Goal: Task Accomplishment & Management: Manage account settings

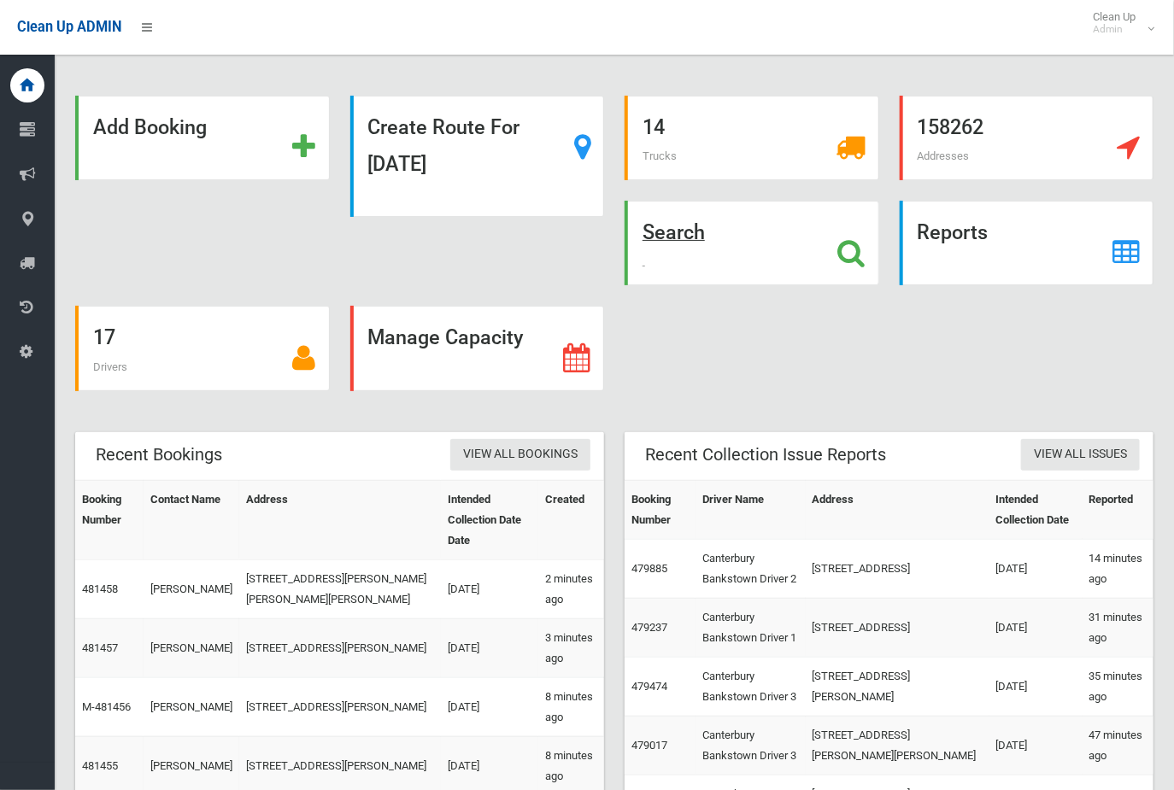
click at [675, 232] on strong "Search" at bounding box center [673, 232] width 62 height 24
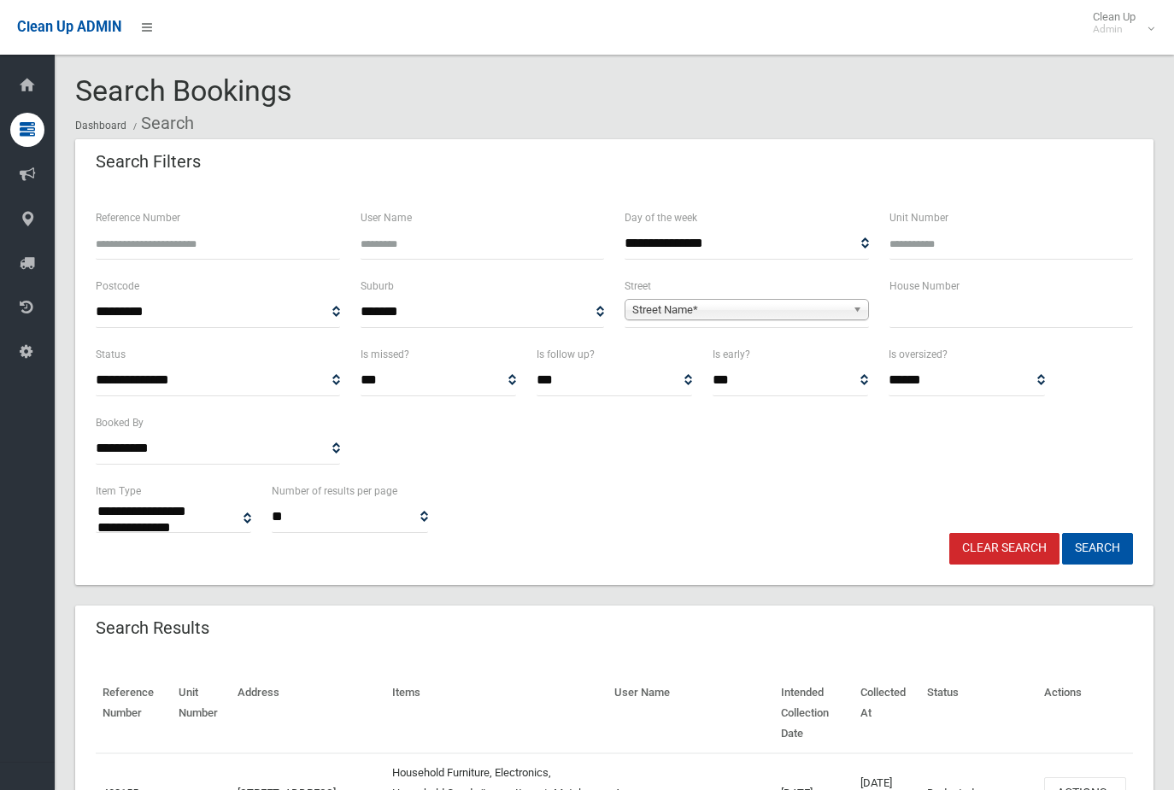
select select
click at [955, 312] on input "text" at bounding box center [1011, 312] width 244 height 32
type input "***"
click at [799, 311] on span "Street Name*" at bounding box center [739, 310] width 214 height 21
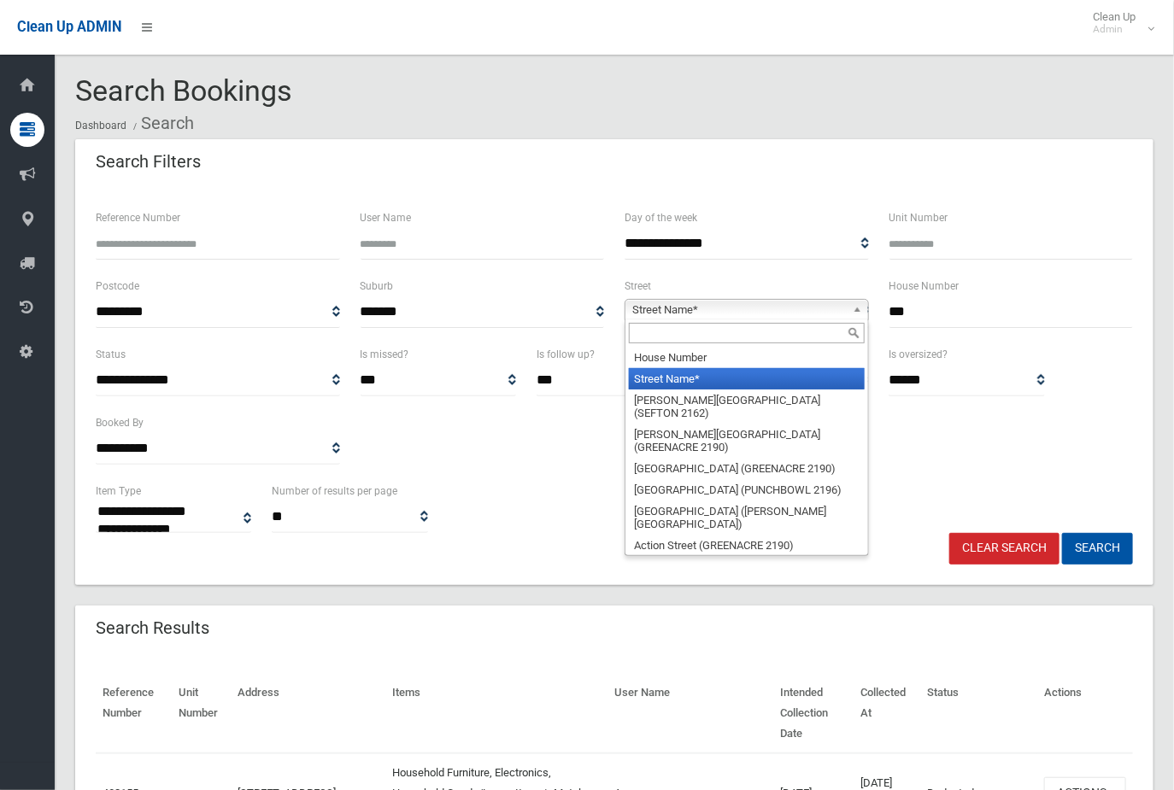
click at [744, 335] on input "text" at bounding box center [747, 333] width 236 height 21
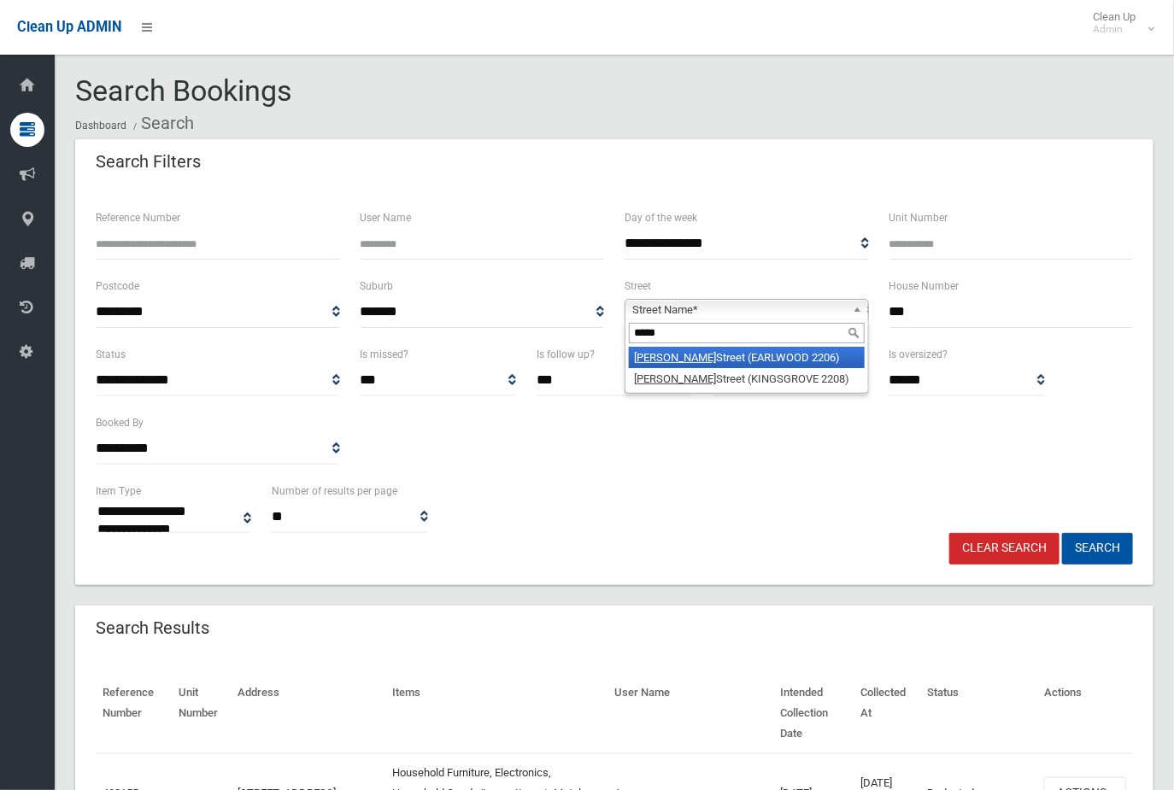
type input "*****"
click at [671, 354] on li "Homer Street (EARLWOOD 2206)" at bounding box center [747, 357] width 236 height 21
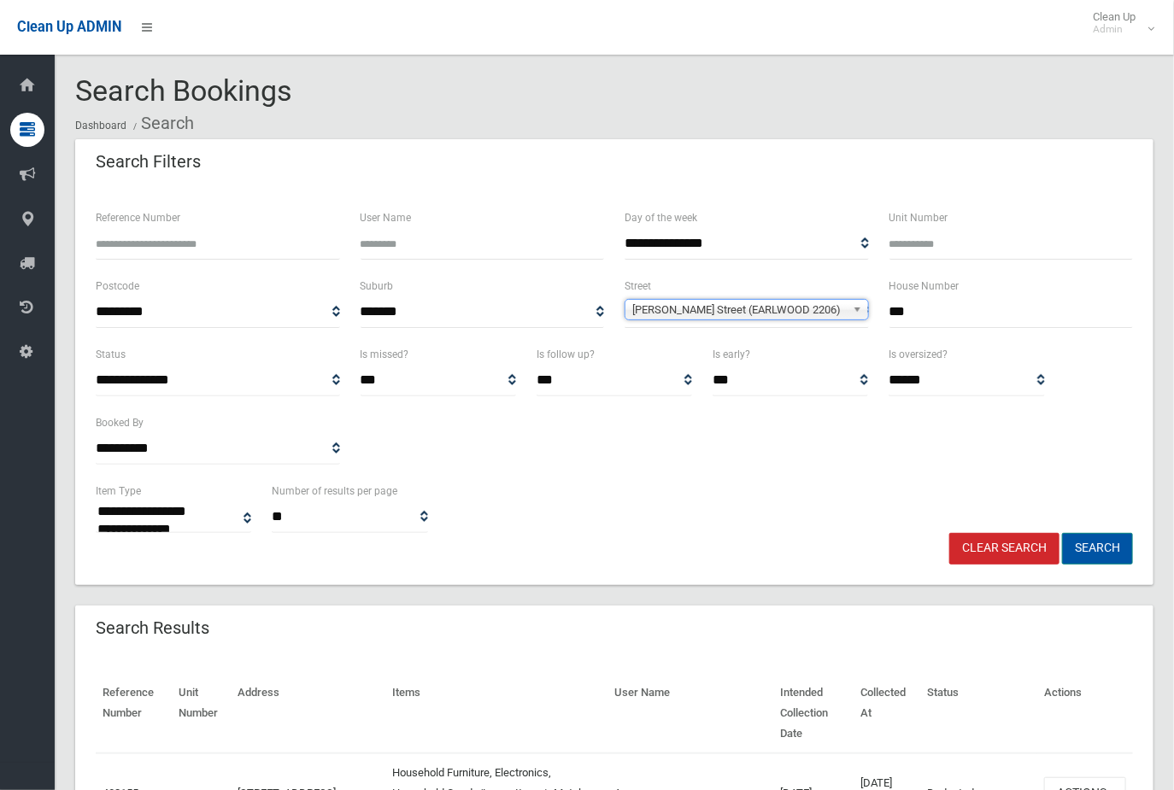
click at [1115, 551] on button "Search" at bounding box center [1097, 549] width 71 height 32
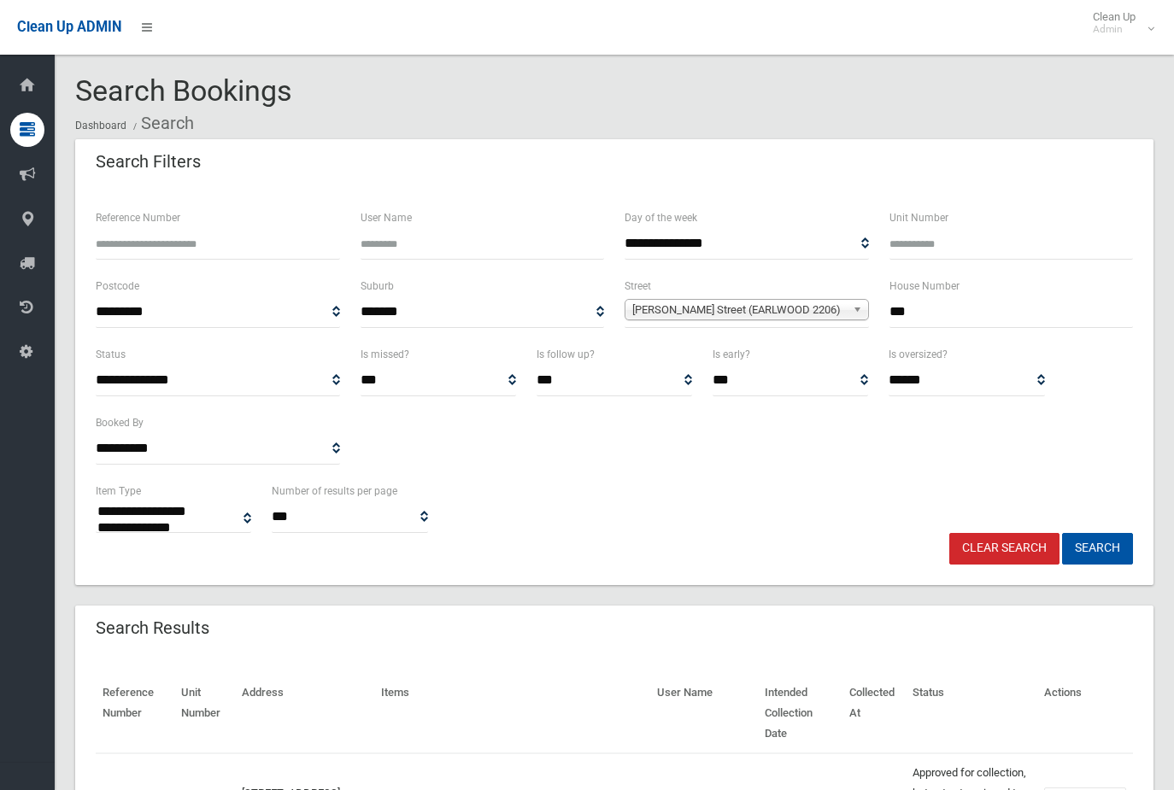
select select
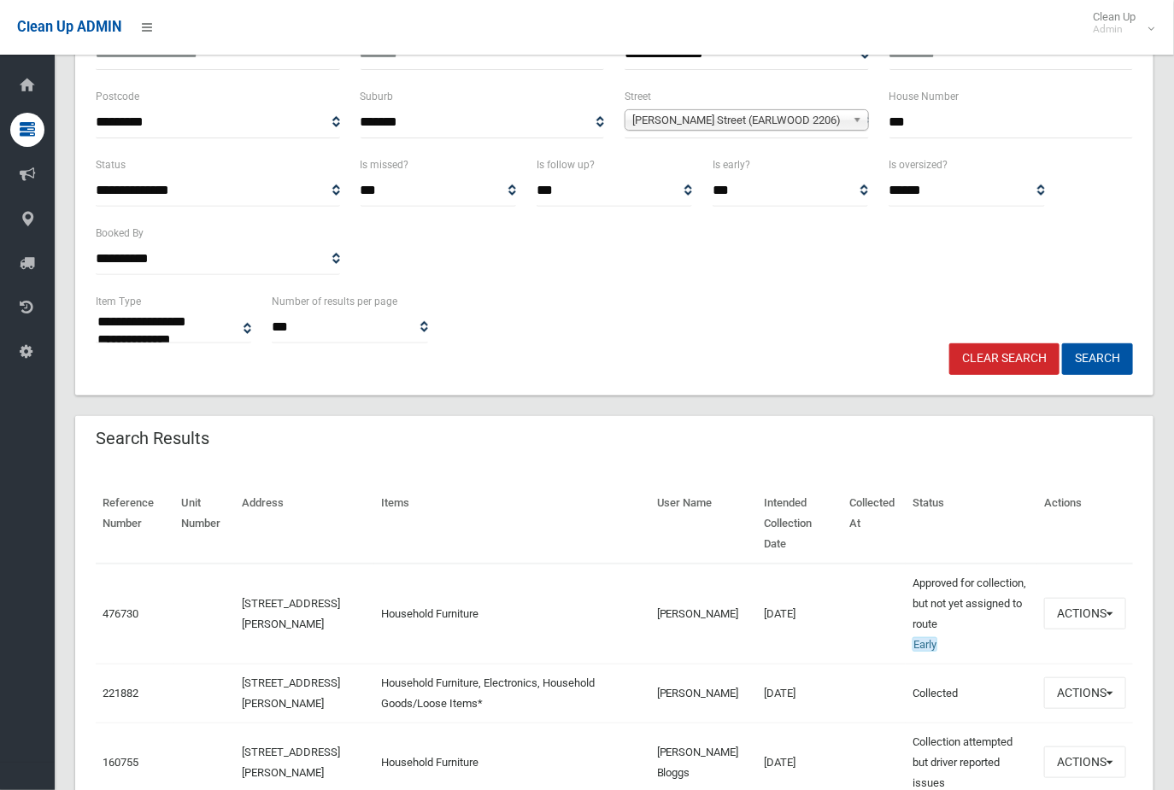
scroll to position [285, 0]
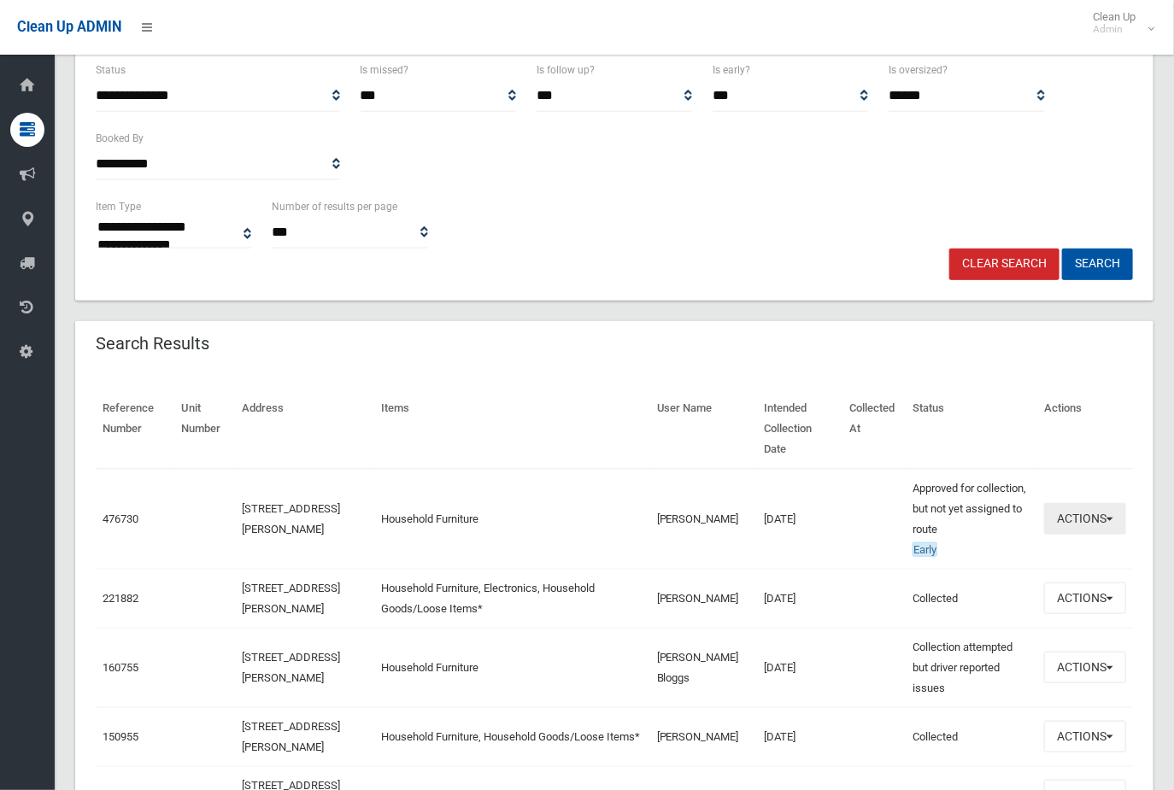
click at [1099, 503] on button "Actions" at bounding box center [1085, 519] width 82 height 32
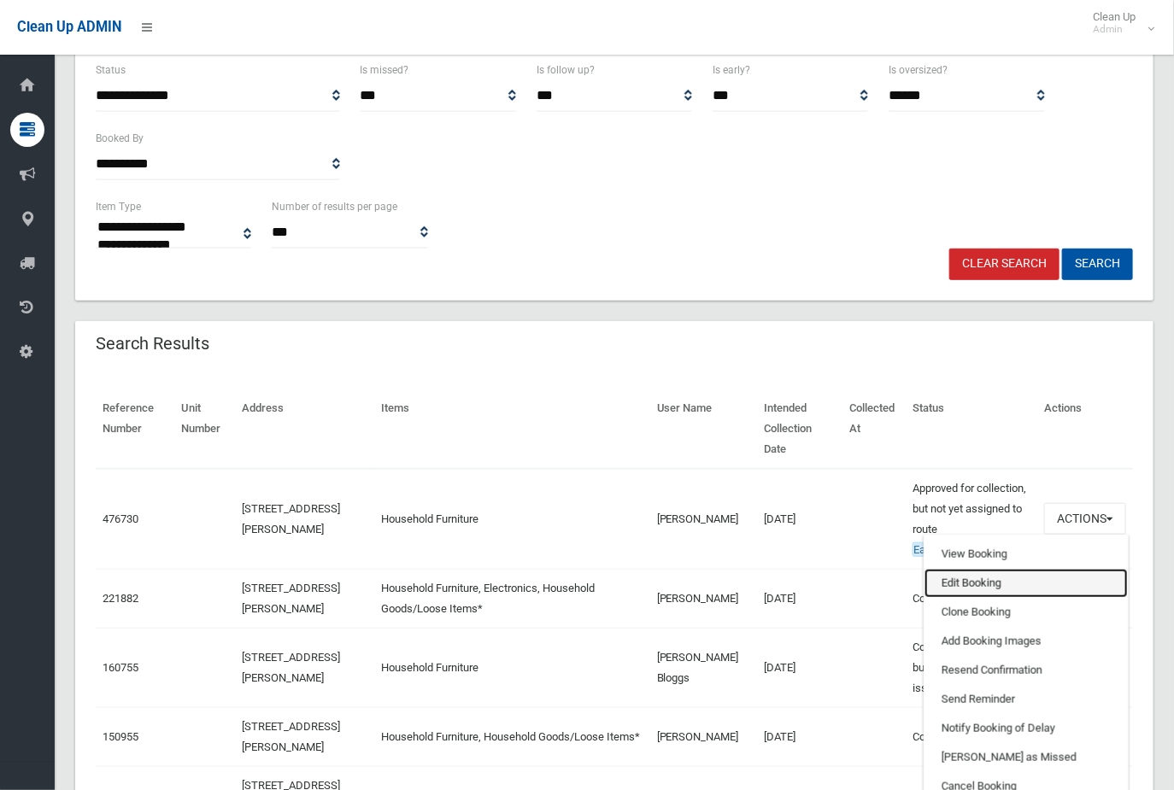
click at [957, 569] on link "Edit Booking" at bounding box center [1025, 583] width 203 height 29
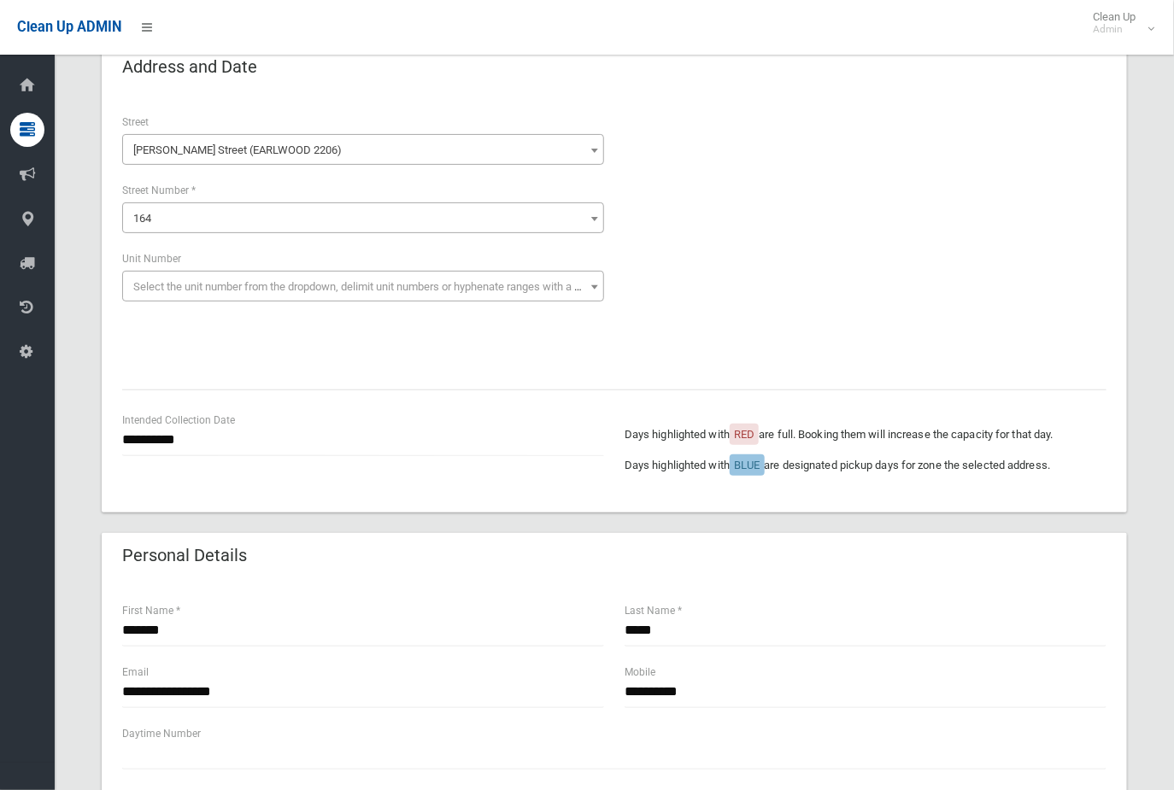
scroll to position [190, 0]
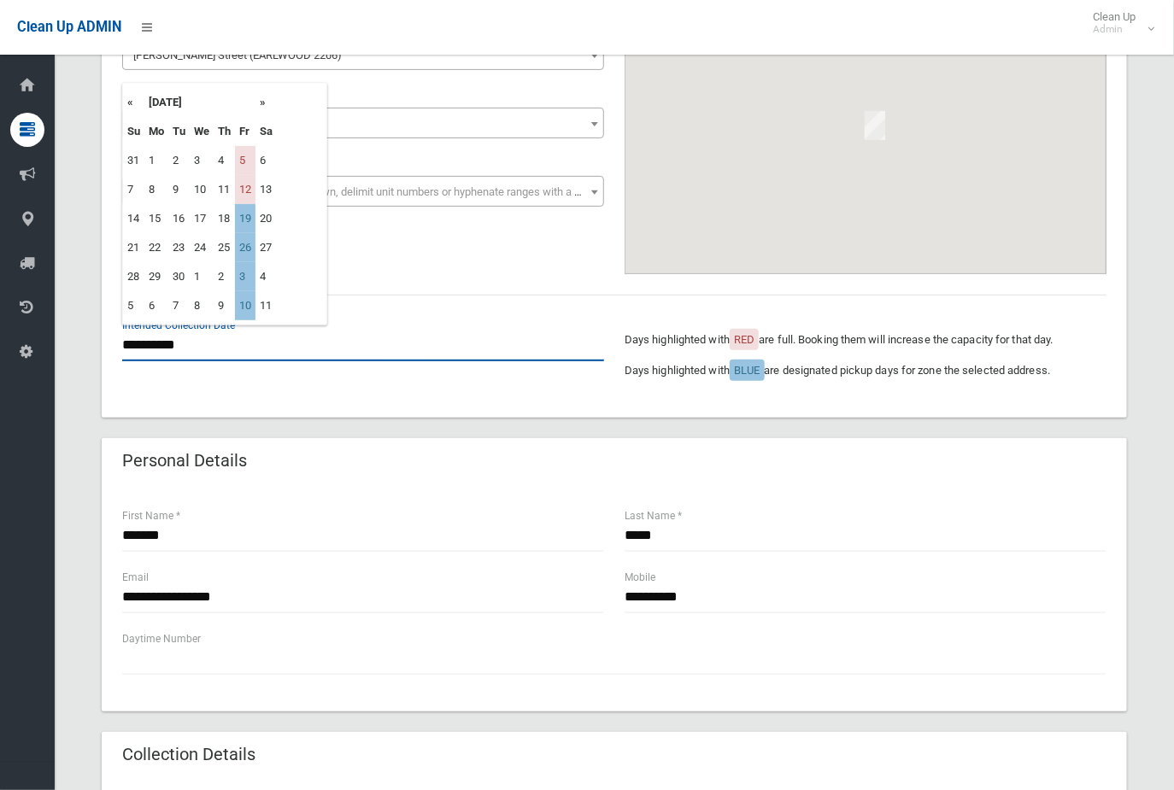
click at [156, 342] on input "**********" at bounding box center [363, 346] width 482 height 32
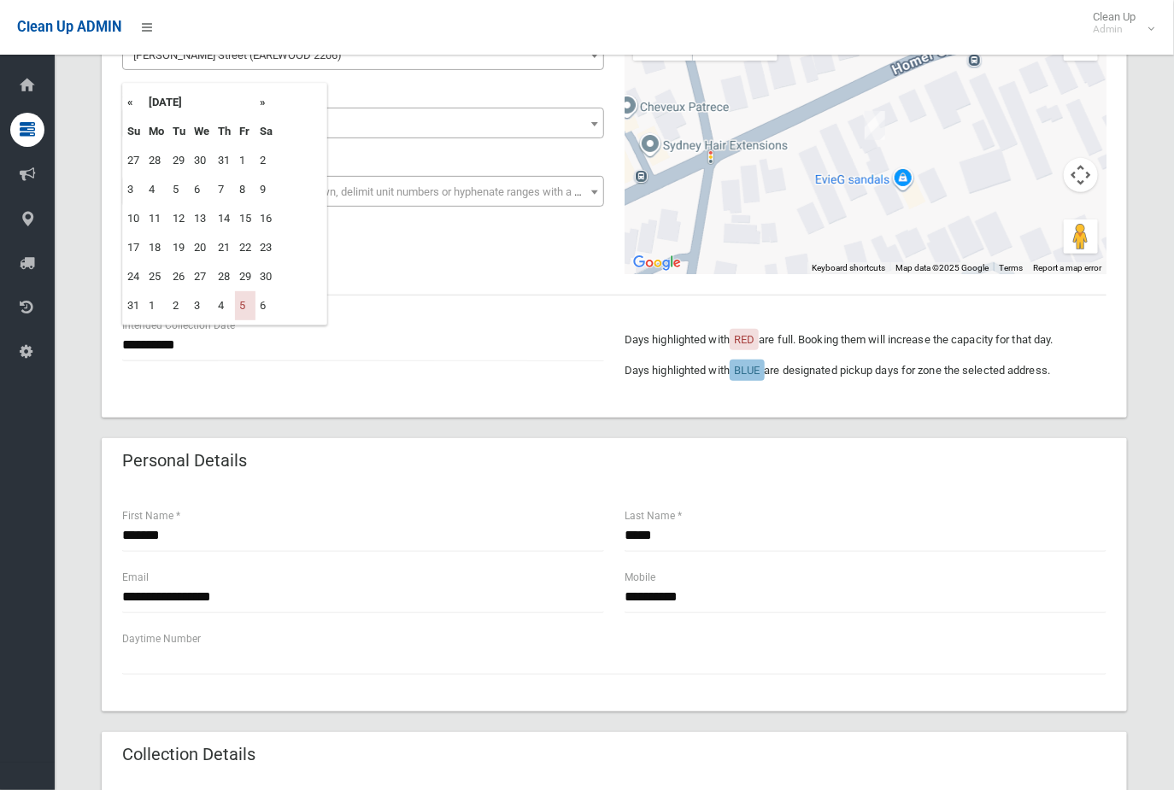
click at [263, 103] on th "»" at bounding box center [265, 102] width 21 height 29
click at [245, 218] on td "19" at bounding box center [245, 218] width 21 height 29
type input "**********"
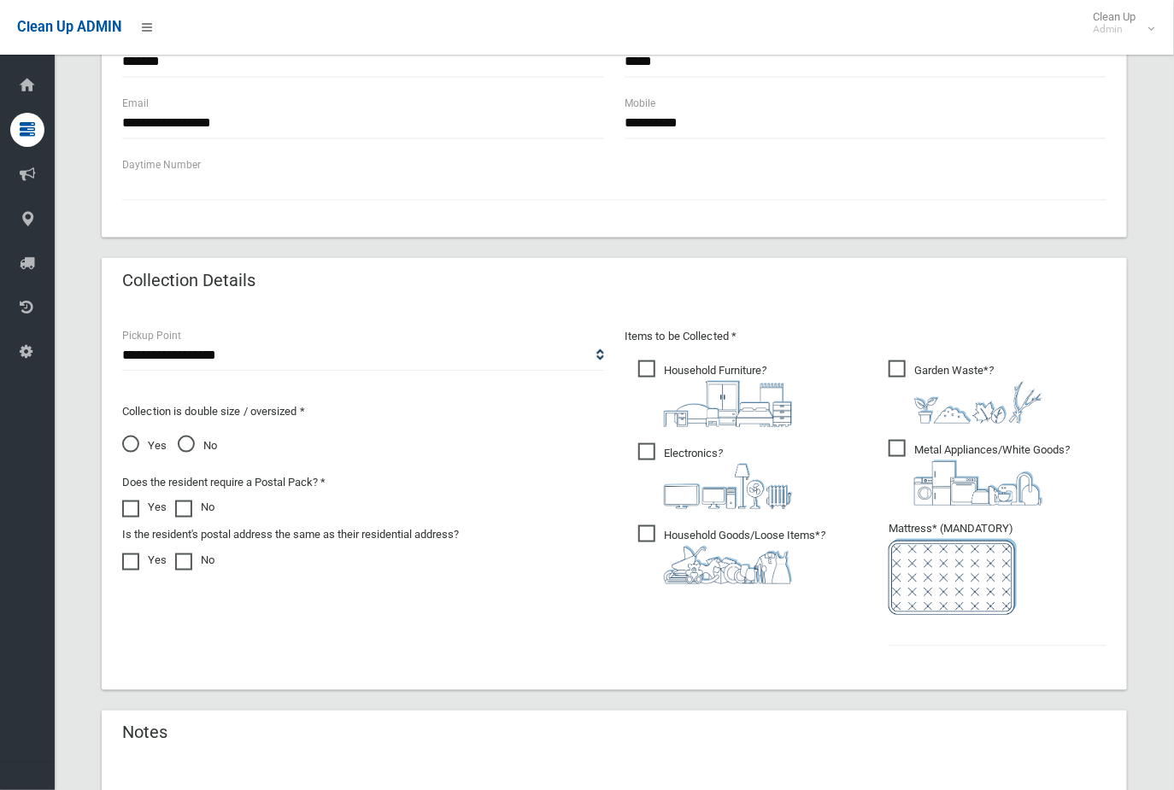
scroll to position [891, 0]
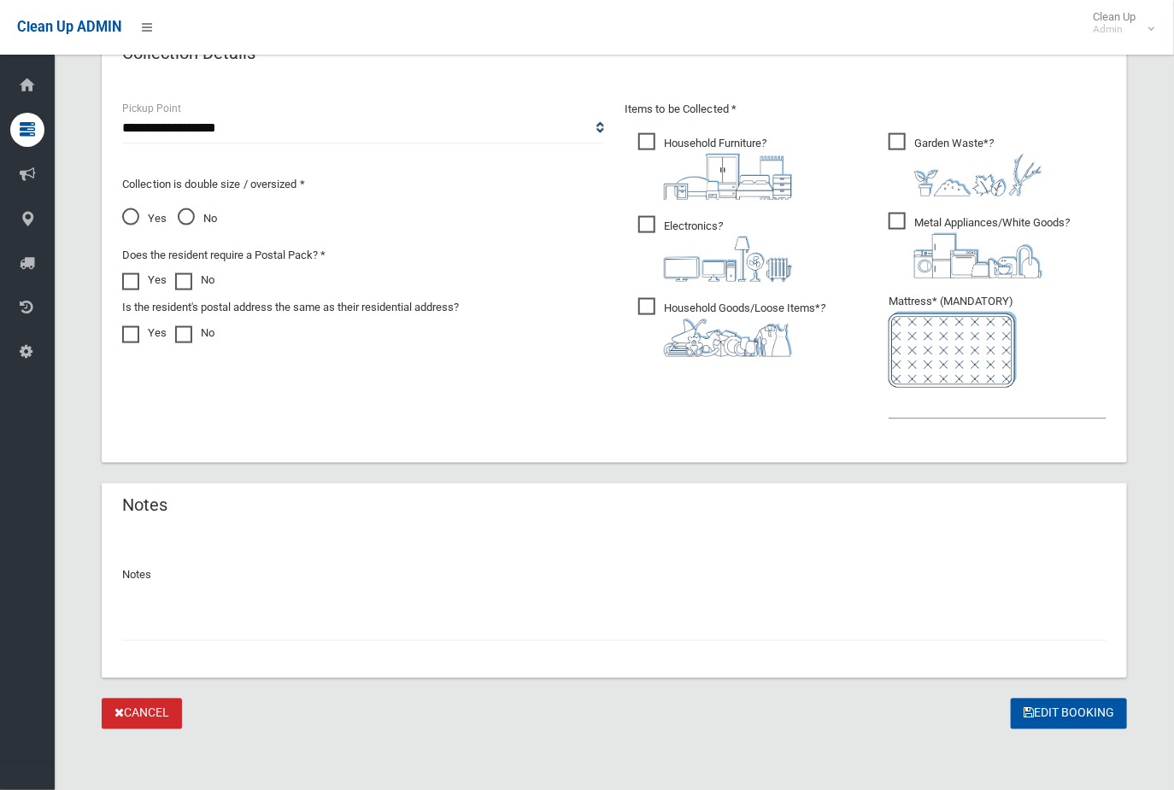
click at [900, 408] on input "text" at bounding box center [998, 404] width 218 height 32
type input "*"
click at [1058, 719] on button "Edit Booking" at bounding box center [1069, 715] width 116 height 32
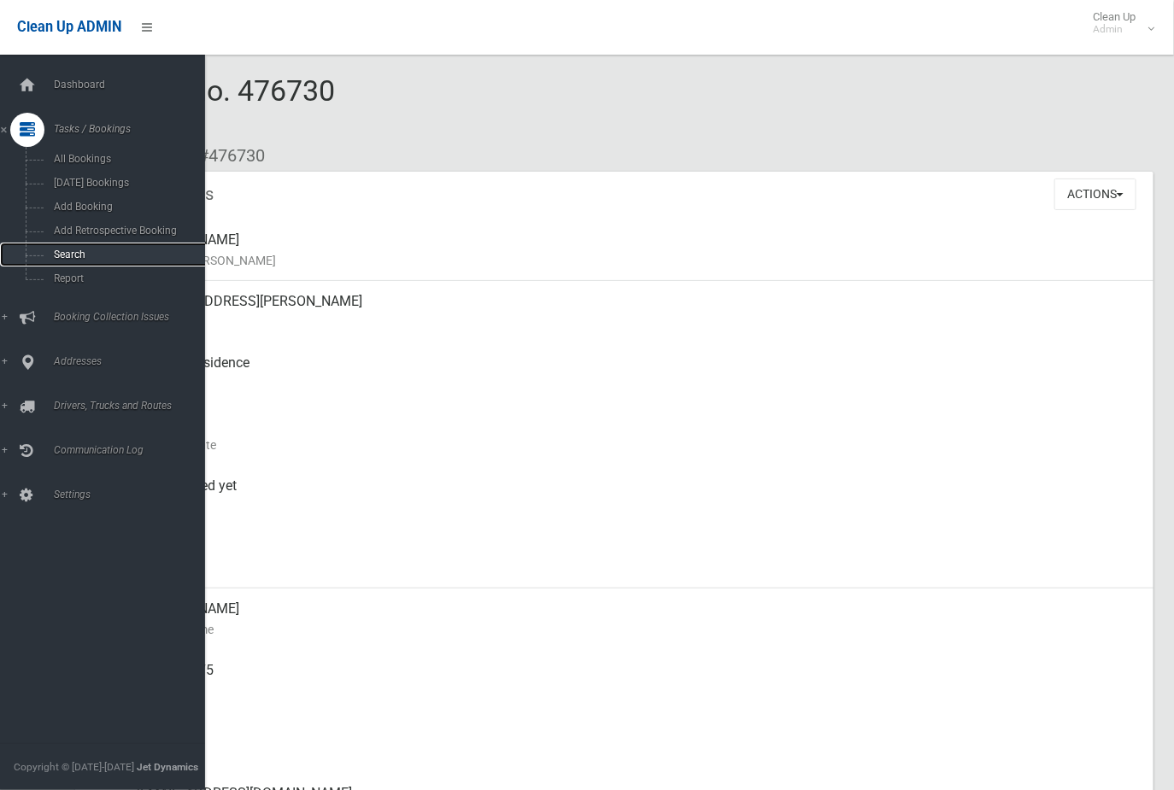
click at [66, 249] on span "Search" at bounding box center [127, 255] width 156 height 12
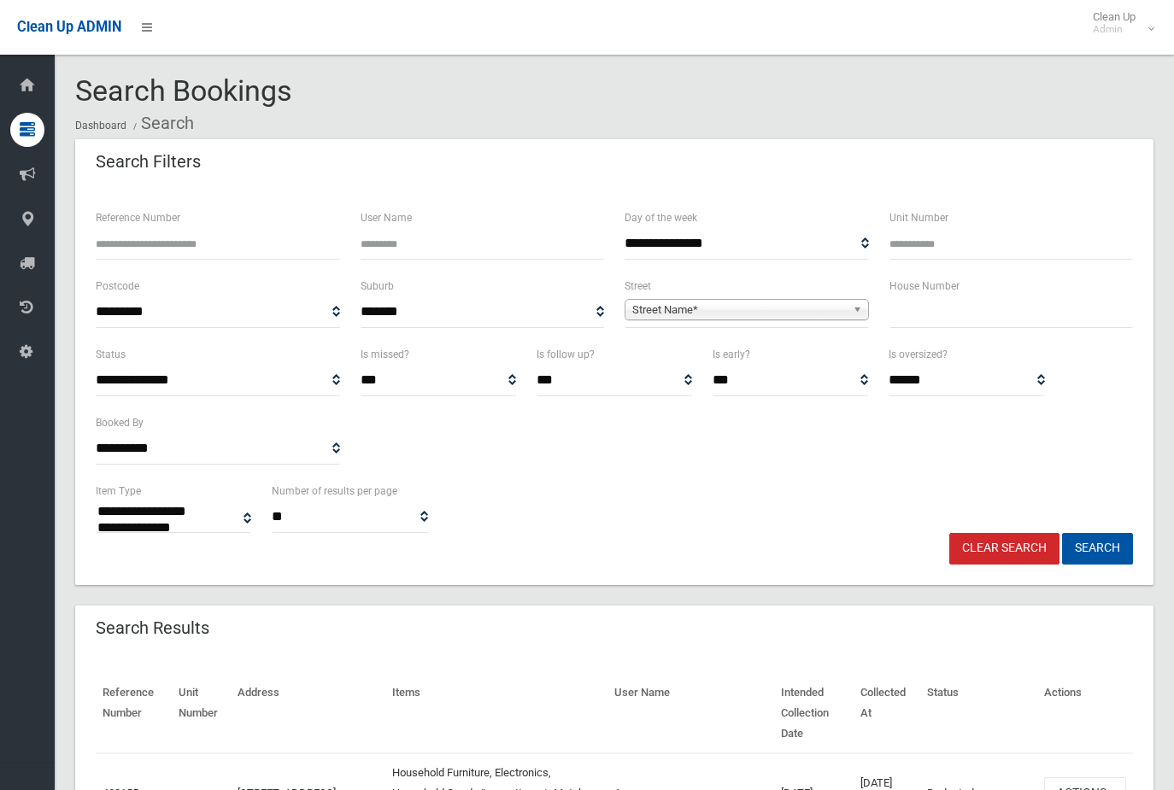
select select
click at [952, 305] on input "text" at bounding box center [1011, 312] width 244 height 32
type input "***"
click at [757, 309] on span "Street Name*" at bounding box center [739, 310] width 214 height 21
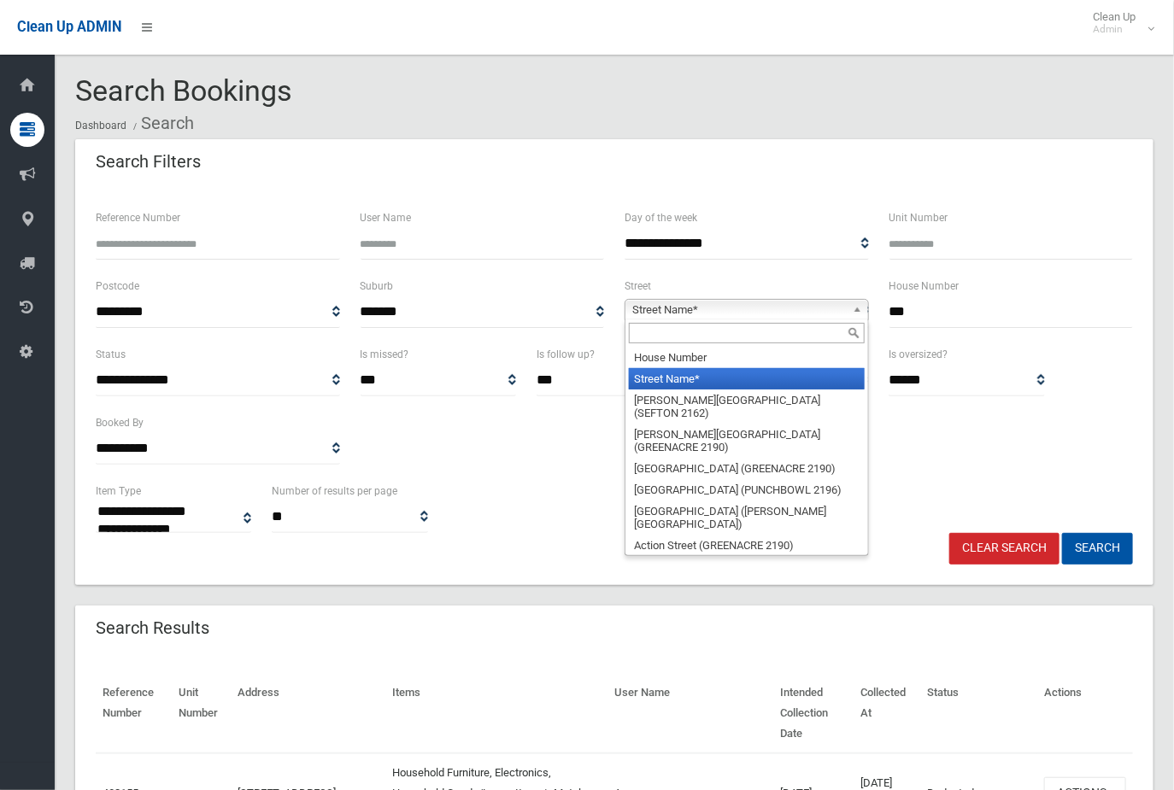
click at [736, 338] on input "text" at bounding box center [747, 333] width 236 height 21
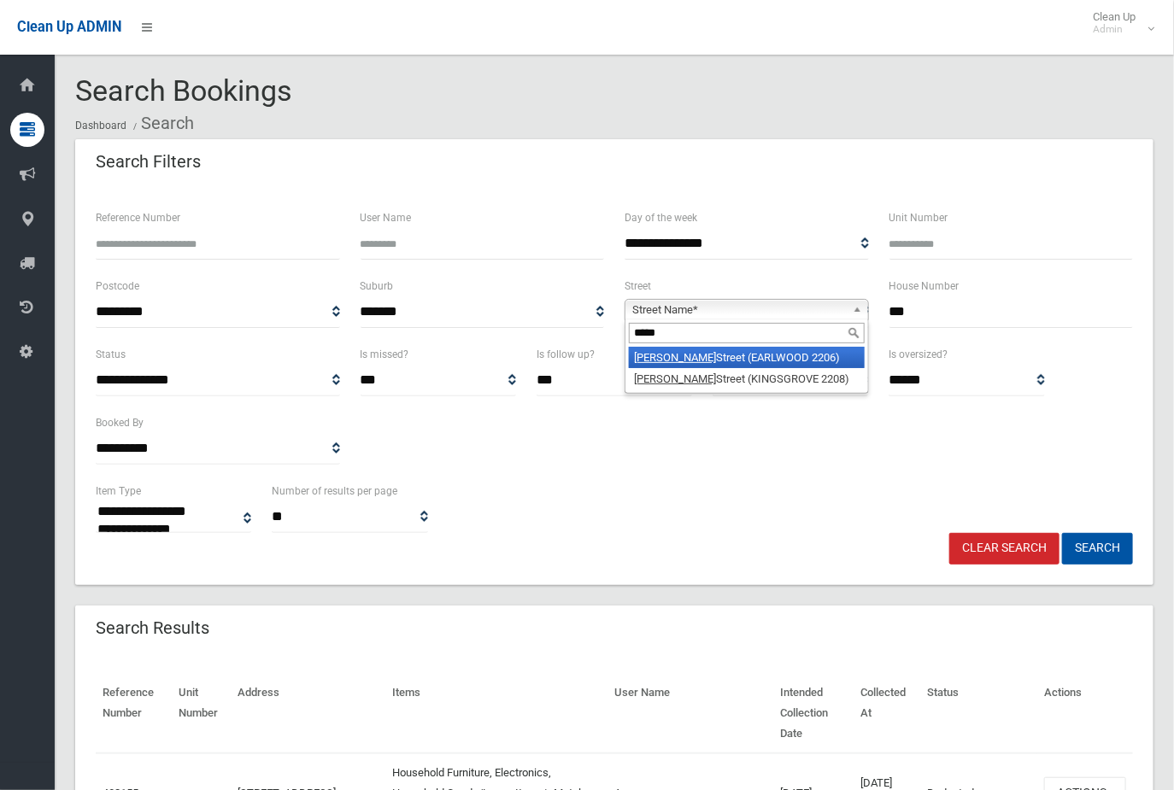
type input "*****"
click at [715, 353] on li "Homer Street (EARLWOOD 2206)" at bounding box center [747, 357] width 236 height 21
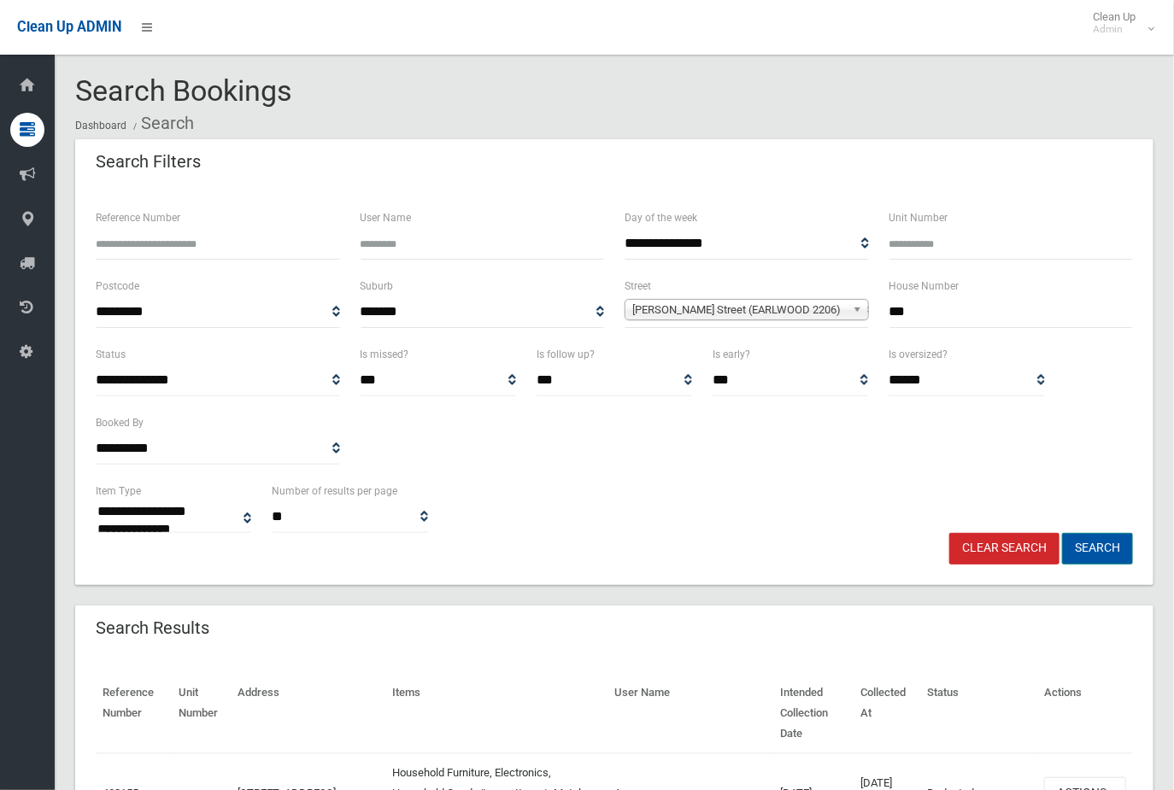
click at [1105, 544] on button "Search" at bounding box center [1097, 549] width 71 height 32
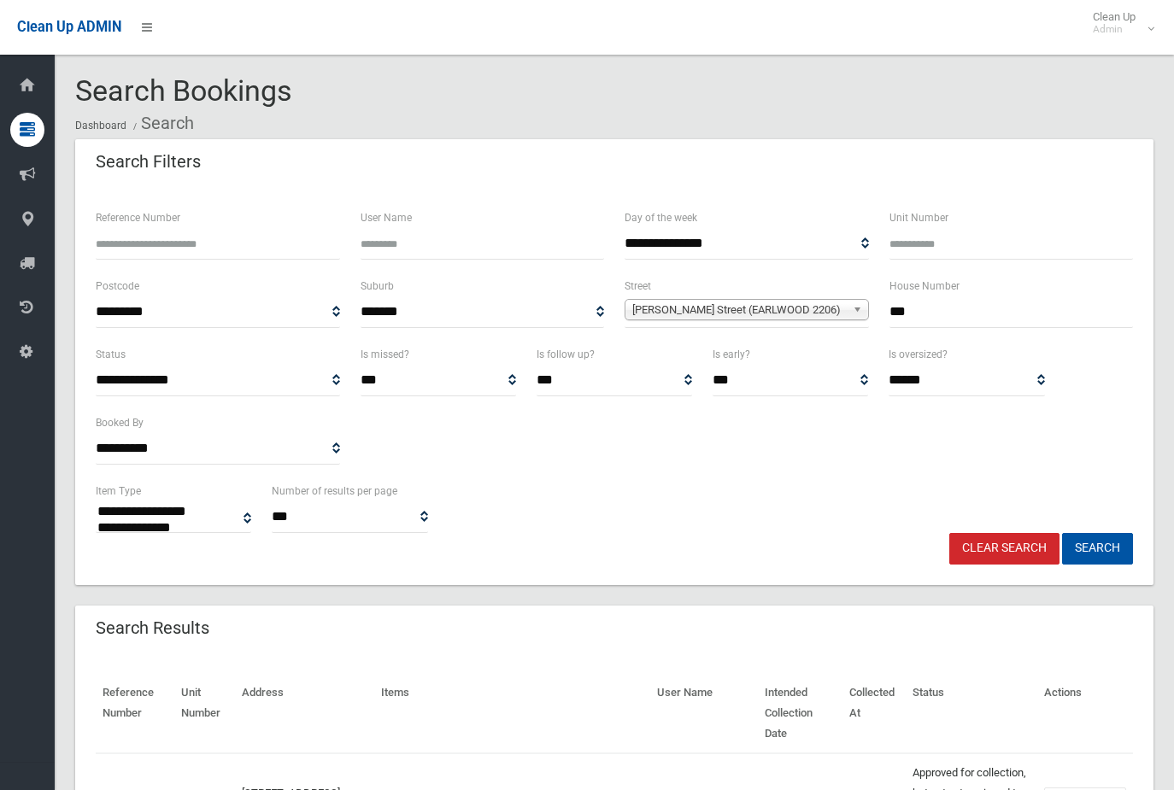
select select
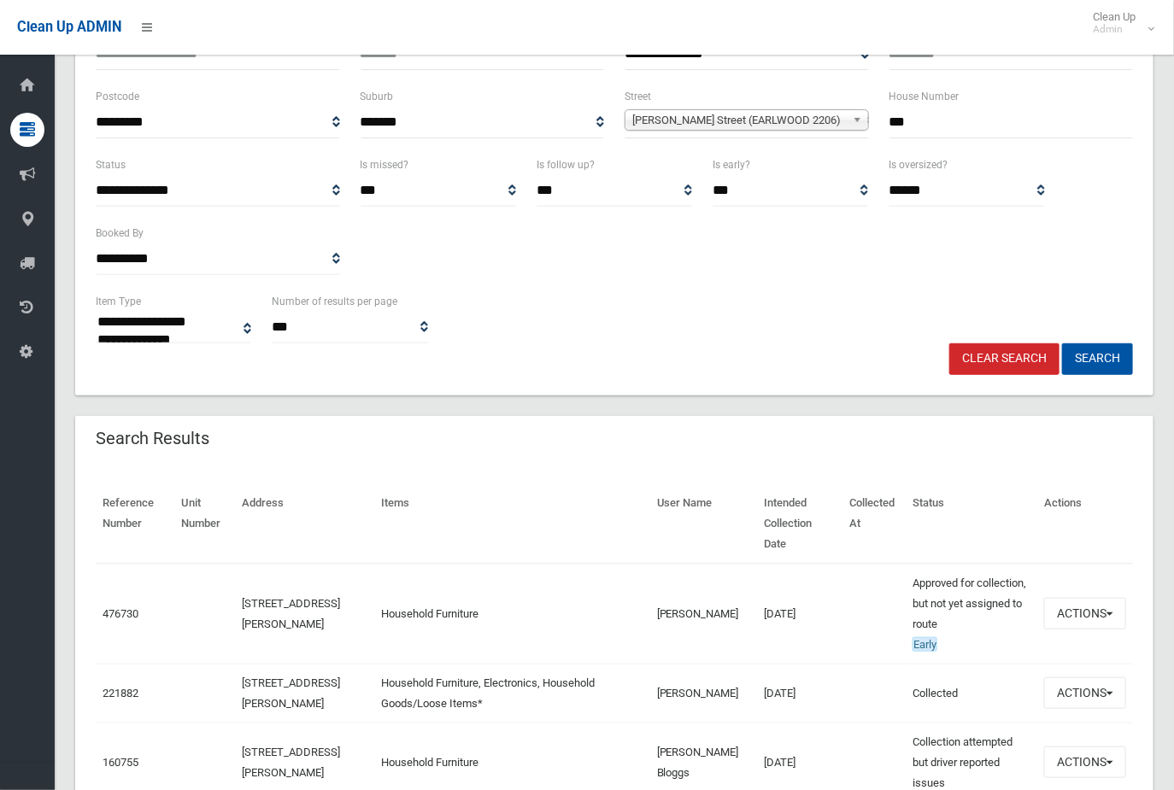
scroll to position [285, 0]
